Goal: Task Accomplishment & Management: Manage account settings

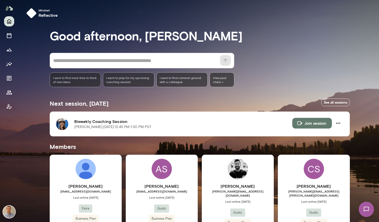
click at [363, 145] on div "Mindset reflective Good afternoon, [PERSON_NAME] * ​ ​ I want to find more time…" at bounding box center [198, 177] width 361 height 355
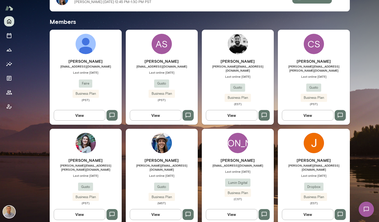
click at [369, 211] on img at bounding box center [366, 209] width 21 height 21
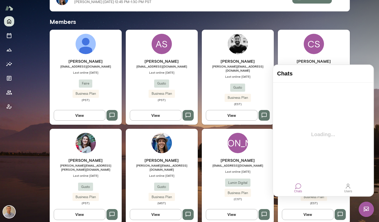
scroll to position [0, 0]
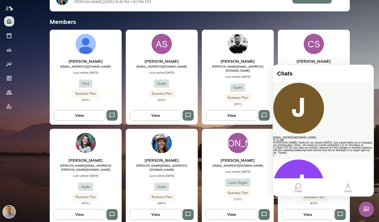
click at [337, 141] on div "Hi Kevin, thanks for our session today. Just a quick follow-up on changing our …" at bounding box center [323, 147] width 100 height 13
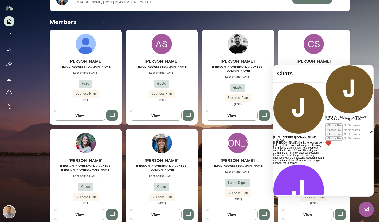
scroll to position [308, 0]
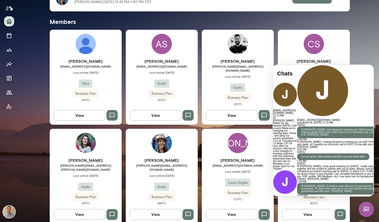
scroll to position [329, 0]
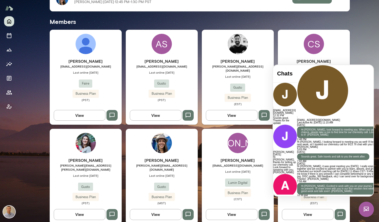
click at [357, 49] on div "Mindset reflective Good afternoon, [PERSON_NAME] * ​ ​ I want to find more time…" at bounding box center [198, 52] width 361 height 355
click at [372, 208] on img at bounding box center [366, 208] width 15 height 15
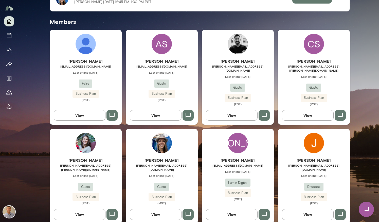
click at [263, 163] on span "[EMAIL_ADDRESS][DOMAIN_NAME]" at bounding box center [238, 165] width 72 height 4
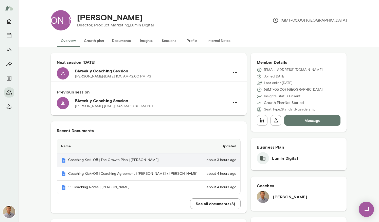
click at [117, 159] on th "Coaching Kick-Off | The Growth Plan | Jake Adkins" at bounding box center [129, 160] width 145 height 14
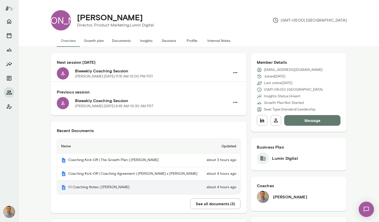
click at [76, 183] on th "1:1 Coaching Notes | Jake Adkins" at bounding box center [129, 186] width 145 height 13
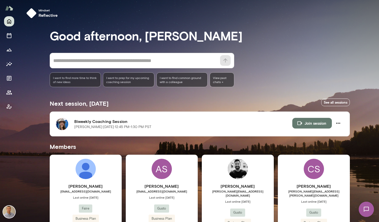
click at [30, 177] on div "Mindset reflective Good afternoon, [PERSON_NAME] * ​ ​ I want to find more time…" at bounding box center [198, 177] width 361 height 355
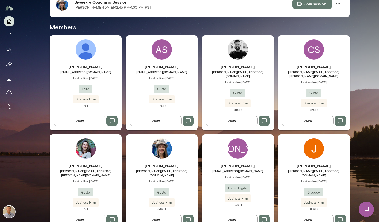
scroll to position [122, 0]
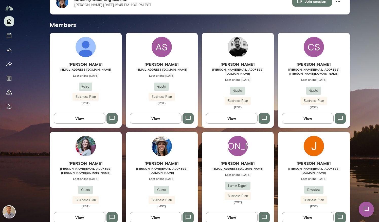
click at [147, 167] on div "[PERSON_NAME] [PERSON_NAME][EMAIL_ADDRESS][DOMAIN_NAME] Last online [DATE] Gust…" at bounding box center [162, 184] width 72 height 48
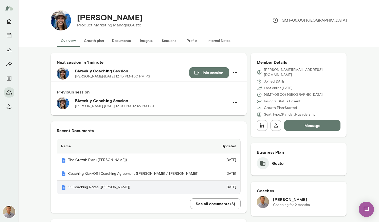
click at [102, 187] on th "1:1 Coaching Notes ([PERSON_NAME])" at bounding box center [136, 186] width 159 height 13
